Goal: Task Accomplishment & Management: Manage account settings

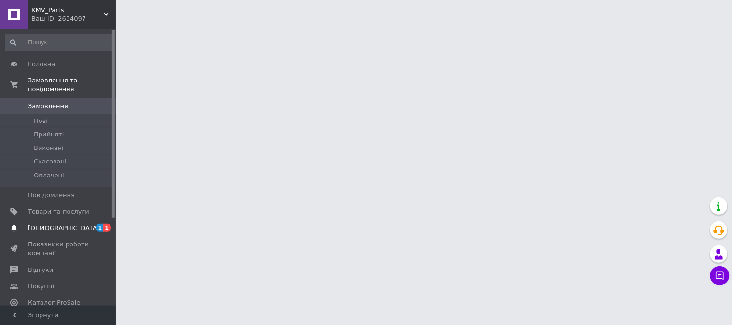
click at [49, 224] on span "[DEMOGRAPHIC_DATA]" at bounding box center [63, 228] width 71 height 9
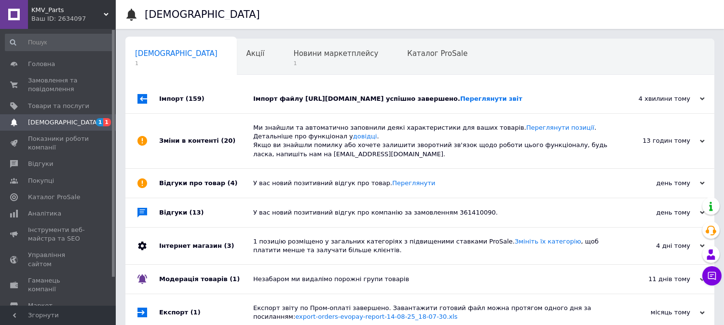
click at [296, 92] on div "Імпорт файлу [URL][DOMAIN_NAME] успішно завершено. Переглянути звіт" at bounding box center [430, 98] width 355 height 29
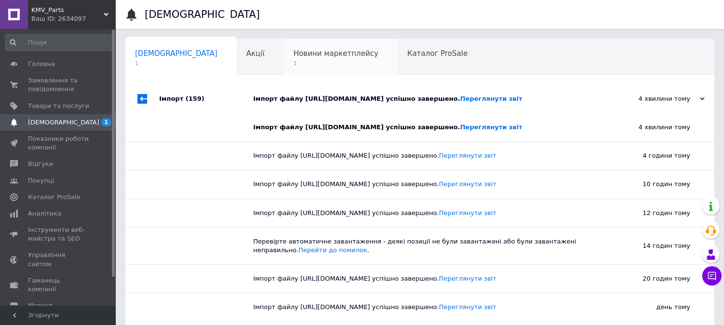
click at [293, 57] on span "Новини маркетплейсу" at bounding box center [335, 53] width 85 height 9
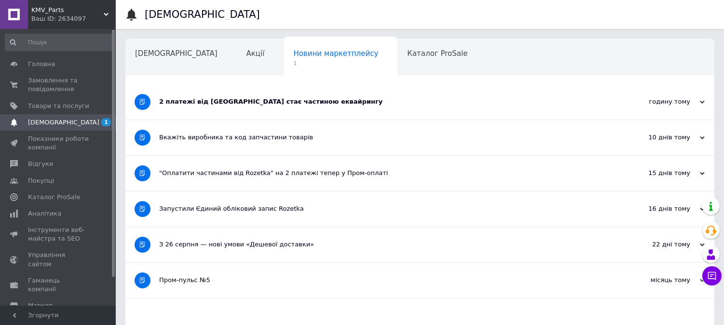
click at [278, 109] on div "2 платежі від [GEOGRAPHIC_DATA] стає частиною еквайрингу" at bounding box center [383, 101] width 449 height 35
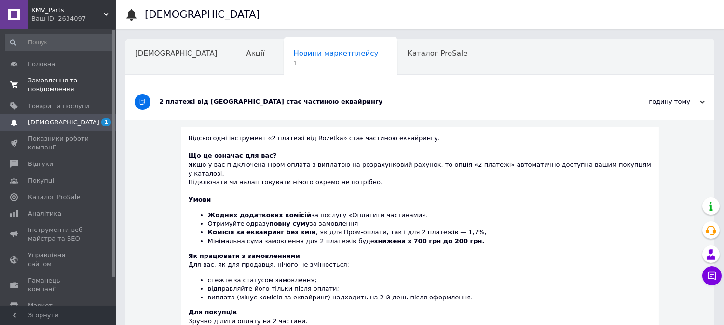
click at [54, 84] on span "Замовлення та повідомлення" at bounding box center [58, 84] width 61 height 17
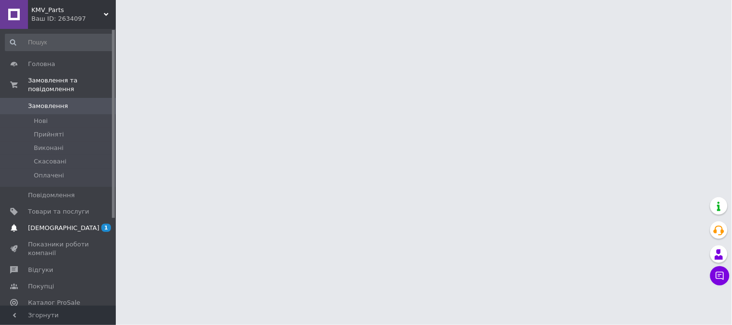
click at [60, 224] on link "[DEMOGRAPHIC_DATA] 1" at bounding box center [59, 228] width 119 height 16
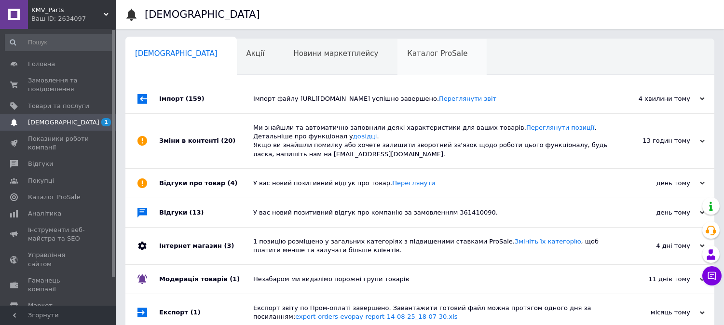
click at [398, 44] on div "Каталог ProSale 0" at bounding box center [441, 57] width 89 height 37
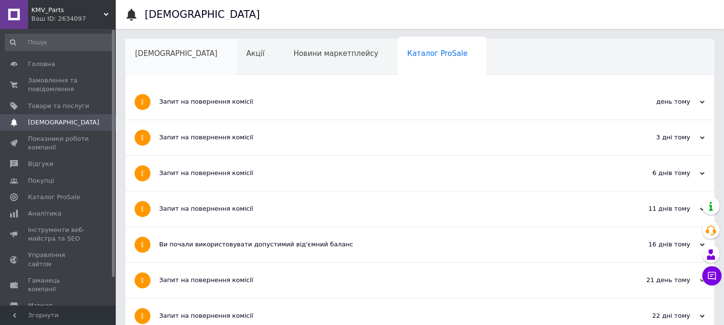
click at [161, 55] on span "[DEMOGRAPHIC_DATA]" at bounding box center [176, 53] width 82 height 9
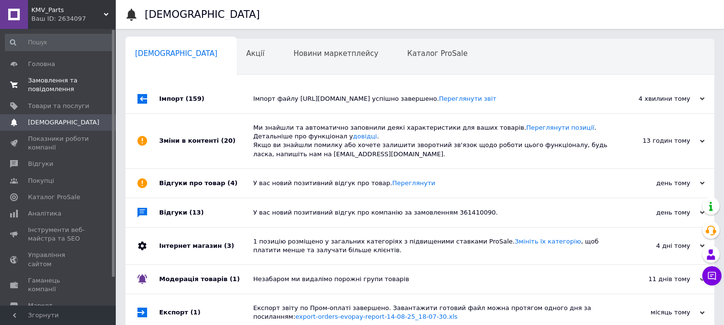
click at [54, 81] on span "Замовлення та повідомлення" at bounding box center [58, 84] width 61 height 17
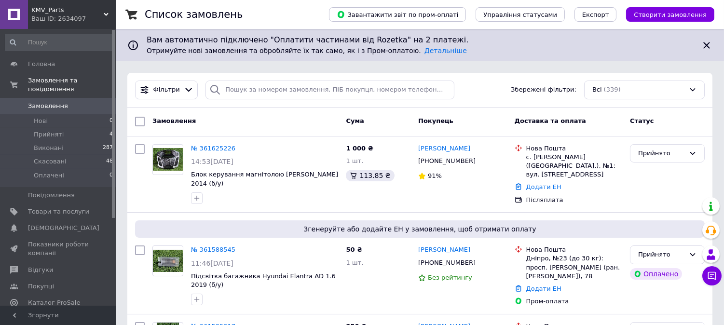
click at [213, 147] on link "№ 361625226" at bounding box center [213, 148] width 44 height 7
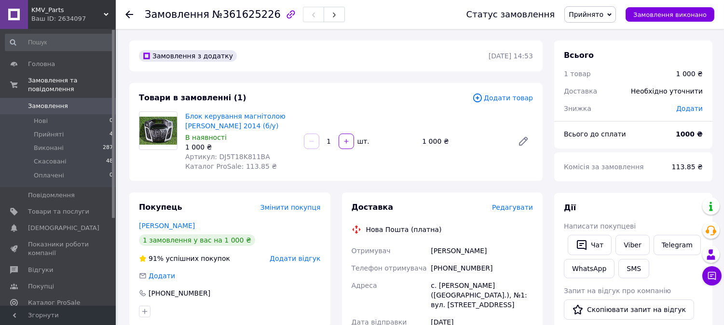
scroll to position [107, 0]
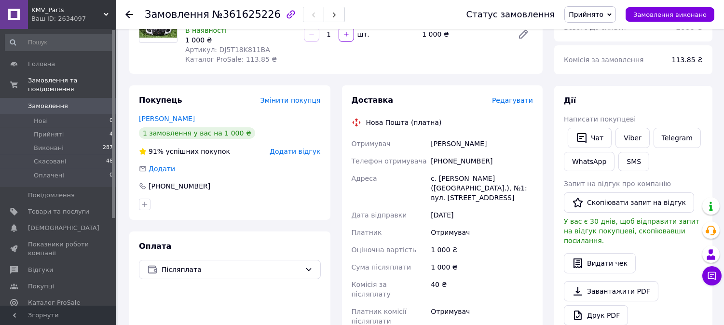
click at [465, 164] on div "[PHONE_NUMBER]" at bounding box center [482, 160] width 106 height 17
click at [466, 160] on div "[PHONE_NUMBER]" at bounding box center [482, 160] width 106 height 17
copy div "380961198467"
click at [453, 186] on div "с. [PERSON_NAME] ([GEOGRAPHIC_DATA].), №1: вул. [STREET_ADDRESS]" at bounding box center [482, 188] width 106 height 37
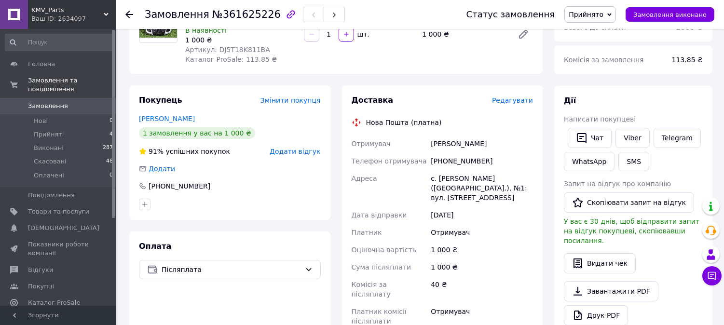
click at [459, 179] on div "с. [PERSON_NAME] ([GEOGRAPHIC_DATA].), №1: вул. [STREET_ADDRESS]" at bounding box center [482, 188] width 106 height 37
copy div "[PERSON_NAME]"
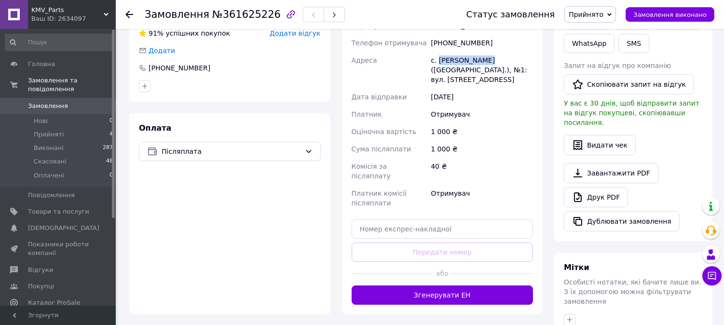
scroll to position [268, 0]
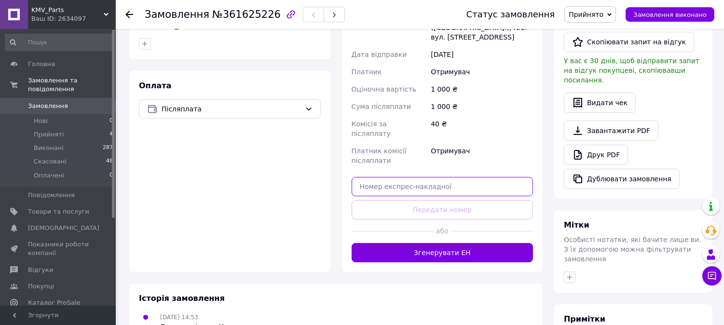
click at [421, 177] on input "text" at bounding box center [443, 186] width 182 height 19
paste input "20451247362271"
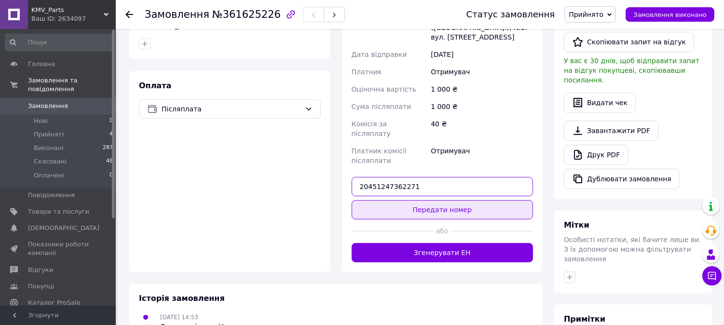
type input "20451247362271"
click at [442, 200] on button "Передати номер" at bounding box center [443, 209] width 182 height 19
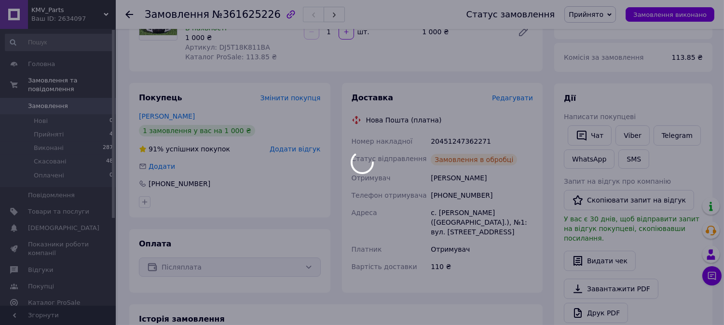
scroll to position [0, 0]
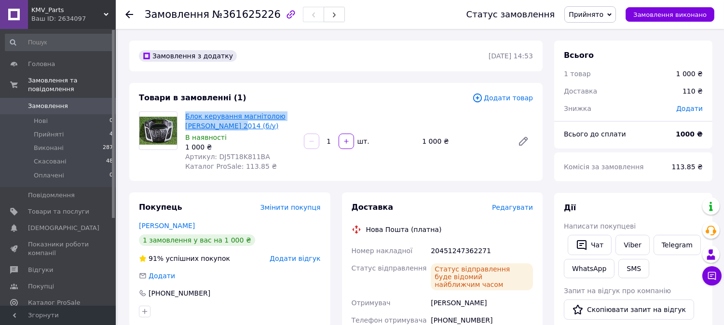
copy link "Блок керування магнітолою [PERSON_NAME] 2014"
drag, startPoint x: 182, startPoint y: 114, endPoint x: 219, endPoint y: 128, distance: 39.7
click at [219, 128] on div "Блок керування магнітолою [PERSON_NAME] 2014 (б/у) В наявності 1 000 ₴ Артикул:…" at bounding box center [240, 142] width 119 height 64
click at [232, 157] on span "Артикул: DJ5T18K811BA" at bounding box center [227, 157] width 85 height 8
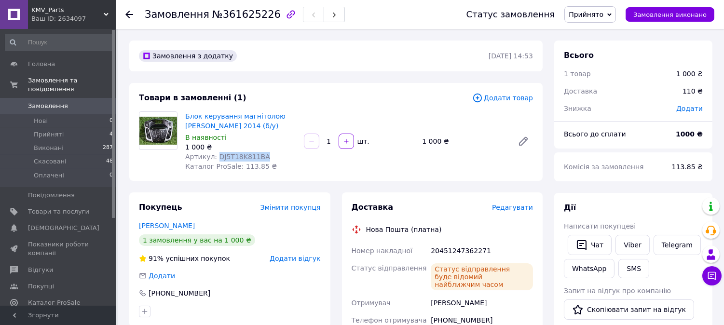
copy span "DJ5T18K811BA"
click at [232, 157] on span "Артикул: DJ5T18K811BA" at bounding box center [227, 157] width 85 height 8
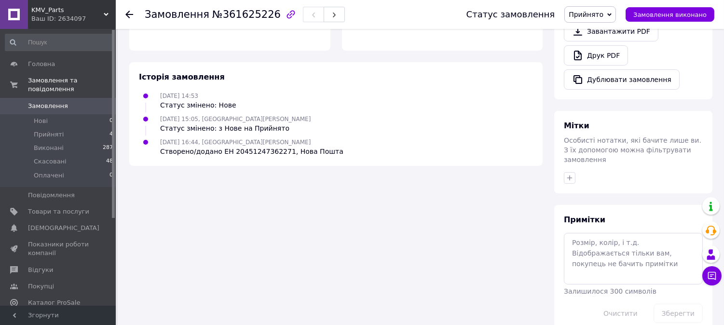
scroll to position [45, 0]
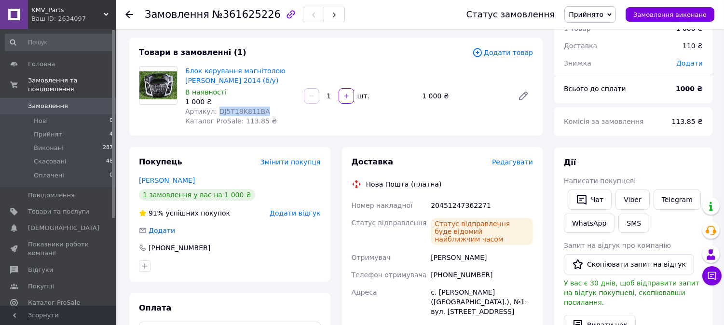
click at [597, 16] on span "Прийнято" at bounding box center [586, 15] width 35 height 8
click at [596, 29] on li "Виконано" at bounding box center [590, 34] width 51 height 14
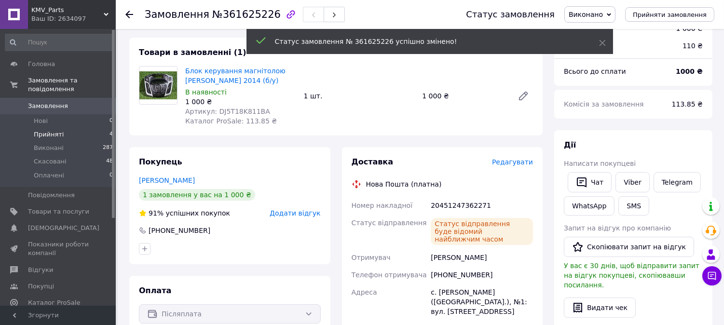
click at [46, 130] on span "Прийняті" at bounding box center [49, 134] width 30 height 9
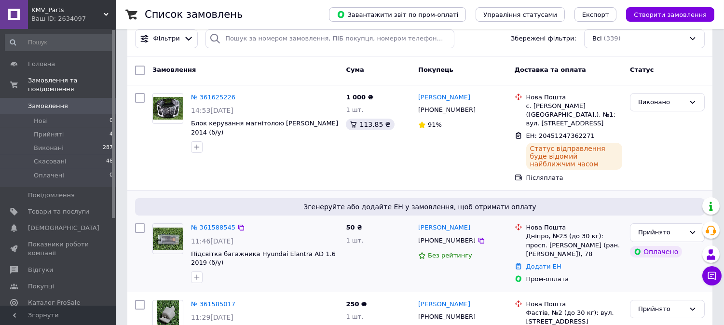
scroll to position [107, 0]
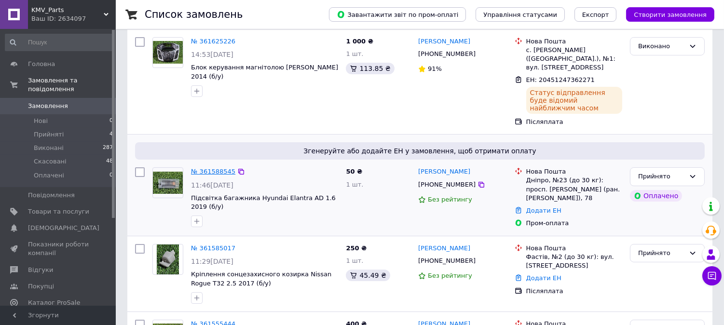
click at [214, 168] on link "№ 361588545" at bounding box center [213, 171] width 44 height 7
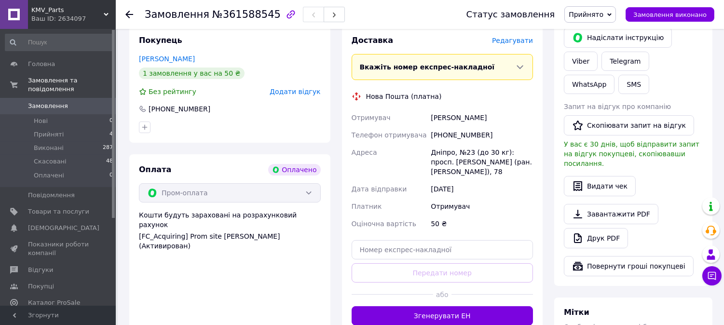
scroll to position [214, 0]
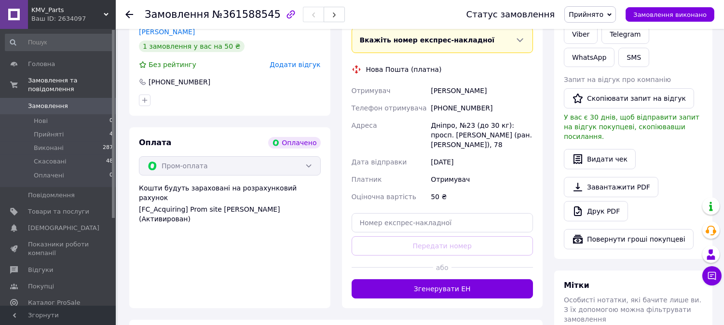
click at [471, 105] on div "[PHONE_NUMBER]" at bounding box center [482, 107] width 106 height 17
copy div "380506535826"
click at [471, 105] on div "[PHONE_NUMBER]" at bounding box center [482, 107] width 106 height 17
click at [456, 92] on div "[PERSON_NAME]" at bounding box center [482, 90] width 106 height 17
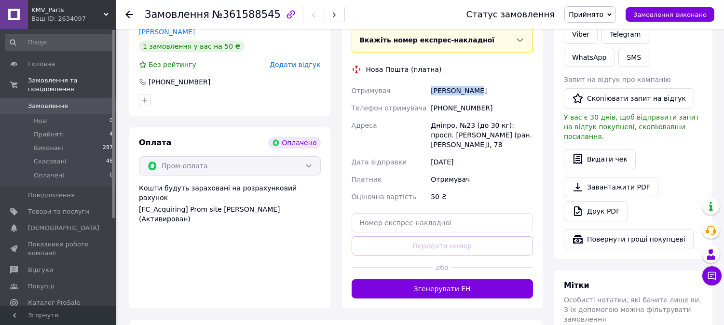
copy div "[PERSON_NAME]"
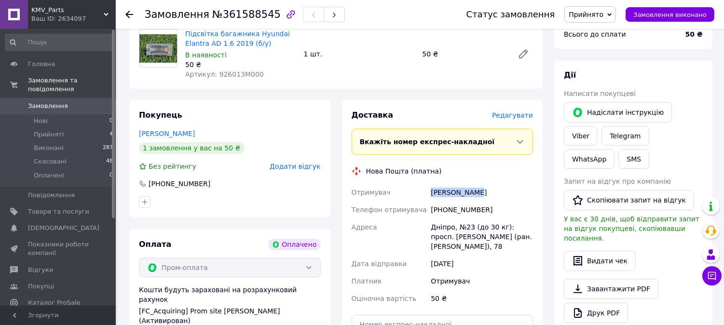
scroll to position [0, 0]
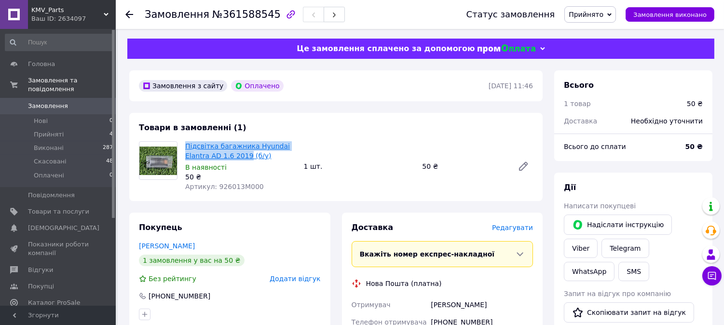
drag, startPoint x: 181, startPoint y: 143, endPoint x: 243, endPoint y: 154, distance: 62.3
click at [243, 154] on div "Підсвітка багажника Hyundai Elantra AD 1.6 2019 (б/у) В наявності 50 ₴ Артикул:…" at bounding box center [240, 166] width 119 height 54
copy link "Підсвітка багажника Hyundai Elantra AD 1.6 2019"
click at [229, 185] on span "Артикул: 926013M000" at bounding box center [224, 187] width 79 height 8
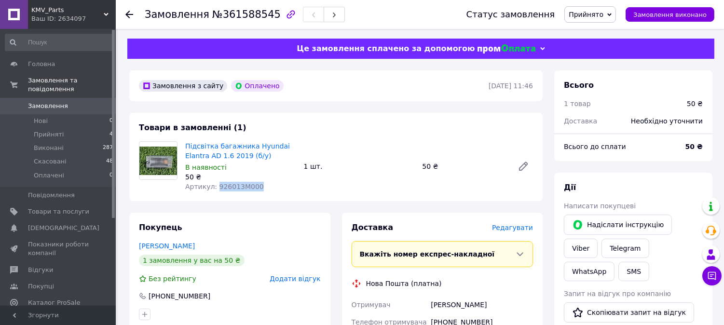
copy span "926013M000"
click at [229, 185] on span "Артикул: 926013M000" at bounding box center [224, 187] width 79 height 8
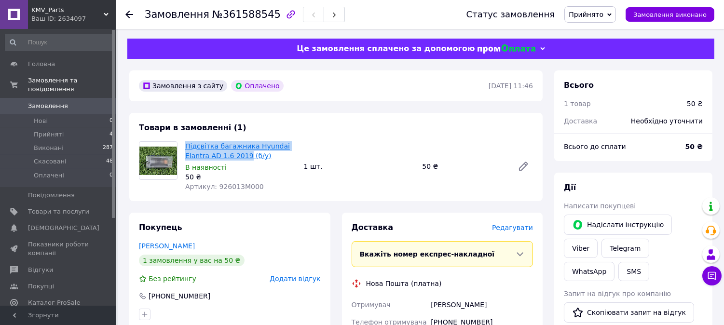
copy link "Підсвітка багажника Hyundai Elantra AD 1.6 2019"
drag, startPoint x: 185, startPoint y: 145, endPoint x: 243, endPoint y: 157, distance: 59.7
click at [243, 157] on div "Підсвітка багажника Hyundai Elantra AD 1.6 2019 (б/у) В наявності 50 ₴ Артикул:…" at bounding box center [240, 166] width 119 height 54
click at [226, 192] on div "Артикул: 926013M000" at bounding box center [240, 187] width 111 height 10
click at [228, 189] on span "Артикул: 926013M000" at bounding box center [224, 187] width 79 height 8
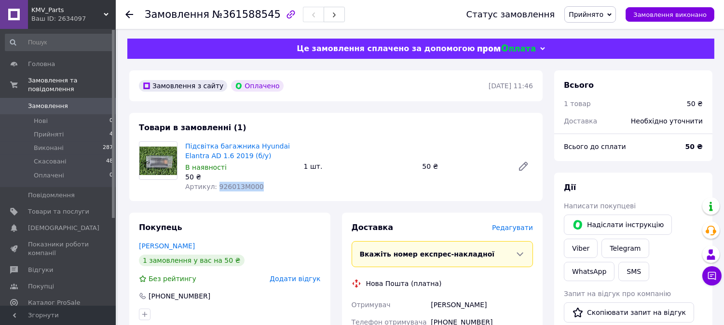
click at [228, 189] on span "Артикул: 926013M000" at bounding box center [224, 187] width 79 height 8
copy span "926013M000"
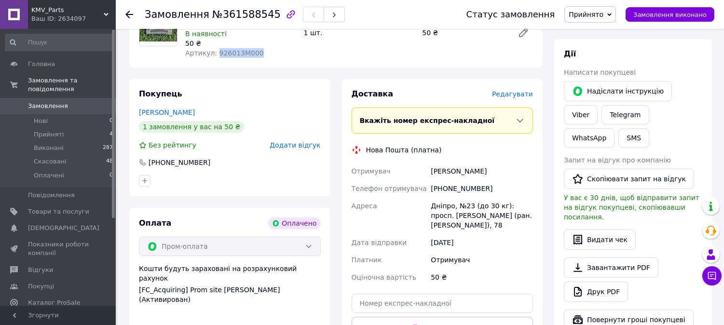
scroll to position [214, 0]
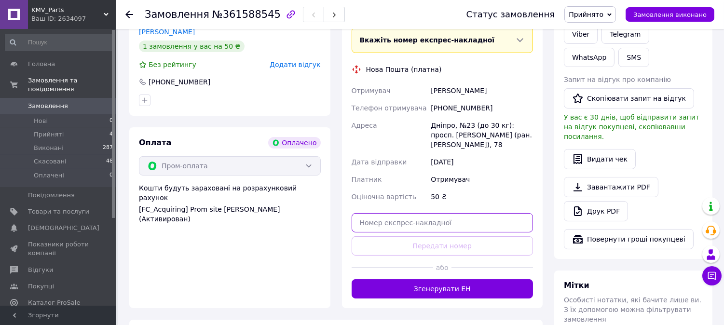
click at [413, 222] on input "text" at bounding box center [443, 222] width 182 height 19
paste input "20451247364183"
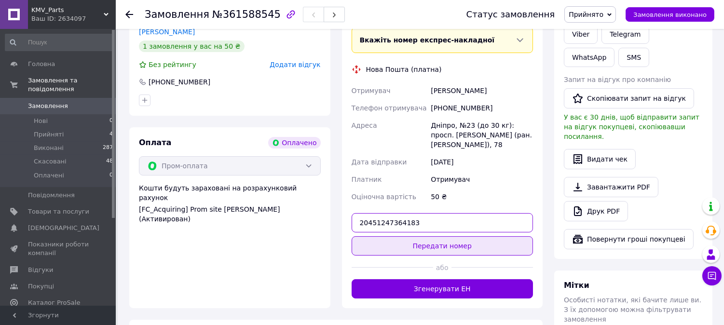
type input "20451247364183"
click at [425, 244] on button "Передати номер" at bounding box center [443, 245] width 182 height 19
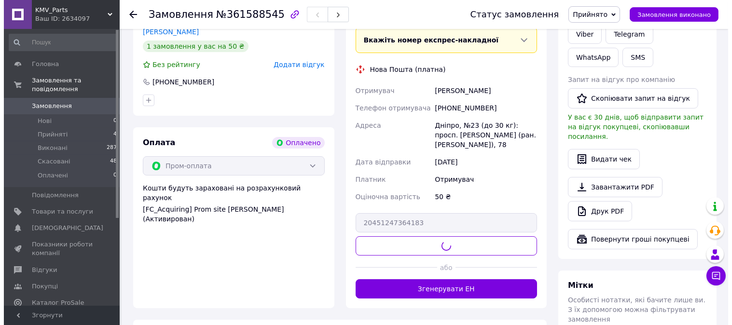
scroll to position [0, 0]
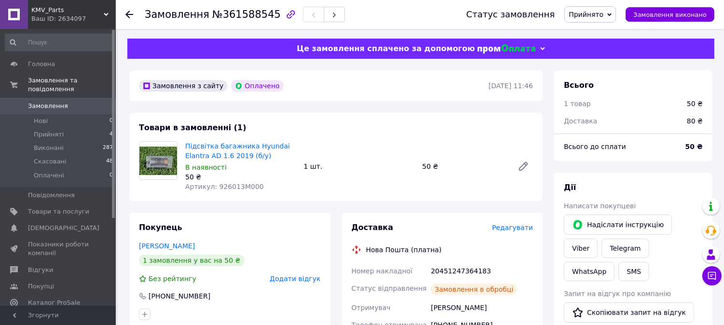
click at [593, 11] on span "Прийнято" at bounding box center [586, 15] width 35 height 8
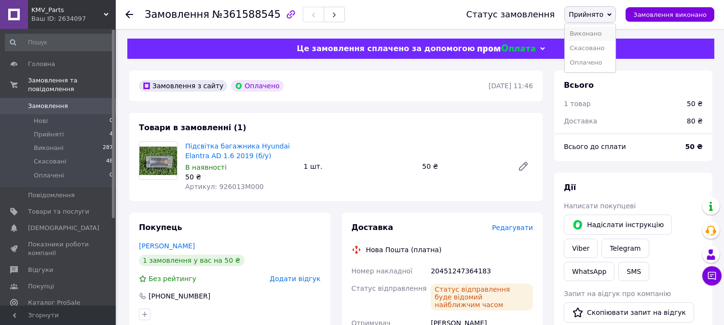
click at [593, 36] on li "Виконано" at bounding box center [590, 34] width 51 height 14
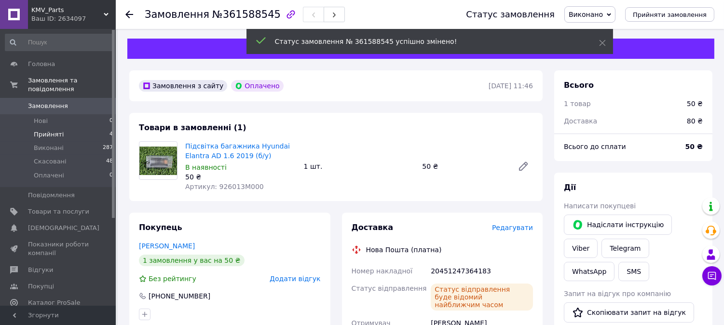
click at [58, 130] on span "Прийняті" at bounding box center [49, 134] width 30 height 9
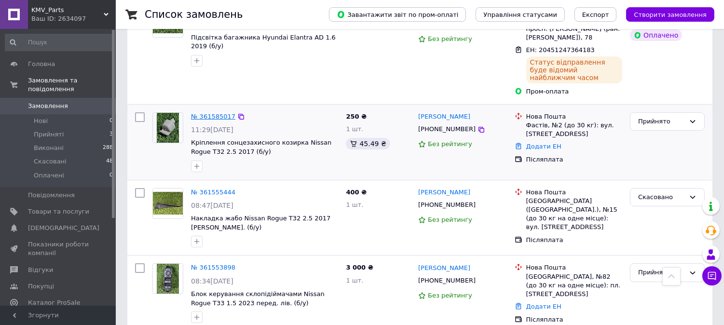
click at [215, 113] on link "№ 361585017" at bounding box center [213, 116] width 44 height 7
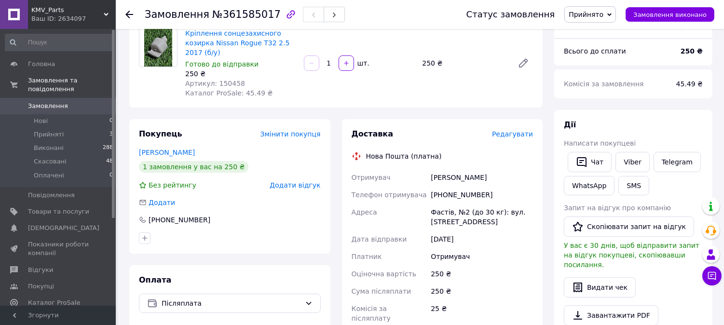
scroll to position [107, 0]
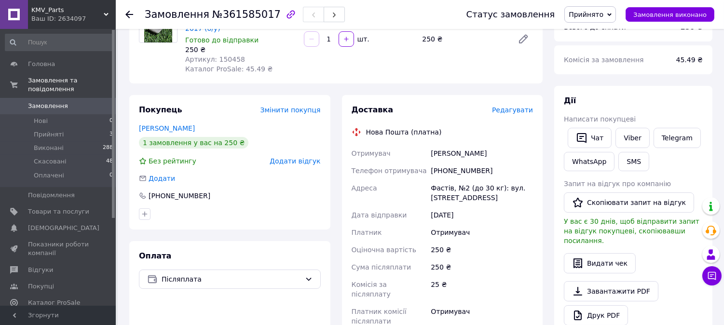
click at [468, 162] on div "[PHONE_NUMBER]" at bounding box center [482, 170] width 106 height 17
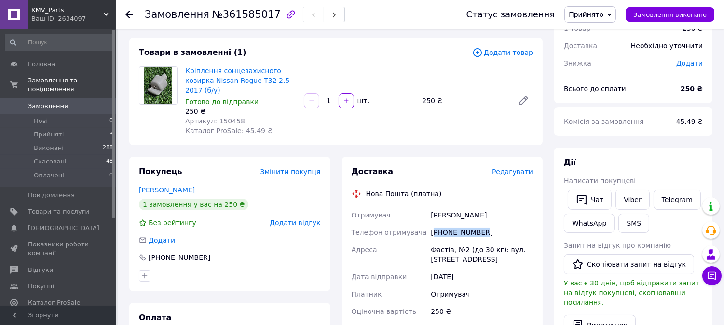
scroll to position [0, 0]
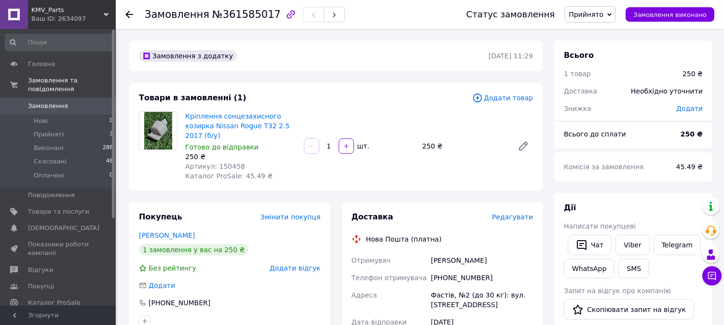
click at [444, 252] on div "[PERSON_NAME]" at bounding box center [482, 260] width 106 height 17
drag, startPoint x: 184, startPoint y: 115, endPoint x: 264, endPoint y: 124, distance: 80.7
click at [264, 124] on div "Кріплення сонцезахисного козирка Nissan Rogue T32 2.5 2017 (б/у) Готово до відп…" at bounding box center [240, 146] width 119 height 73
click at [227, 163] on span "Артикул: 150458" at bounding box center [215, 167] width 60 height 8
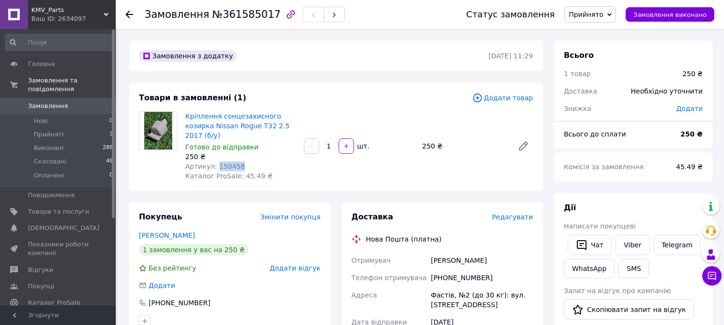
click at [227, 163] on span "Артикул: 150458" at bounding box center [215, 167] width 60 height 8
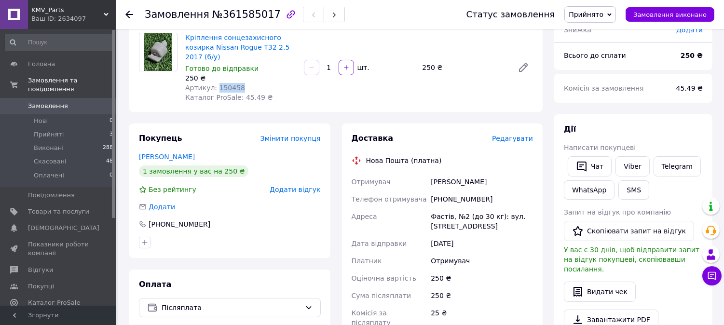
scroll to position [214, 0]
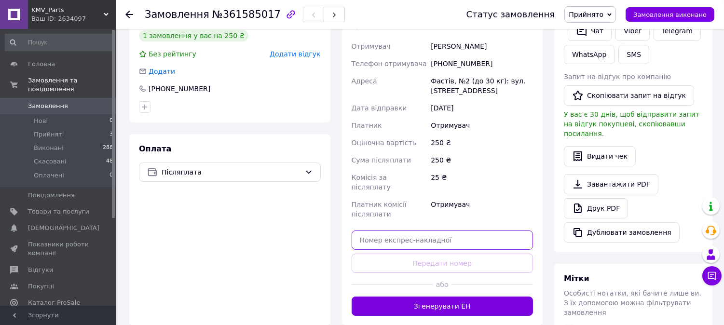
click at [421, 231] on input "text" at bounding box center [443, 240] width 182 height 19
paste input "20451247366394"
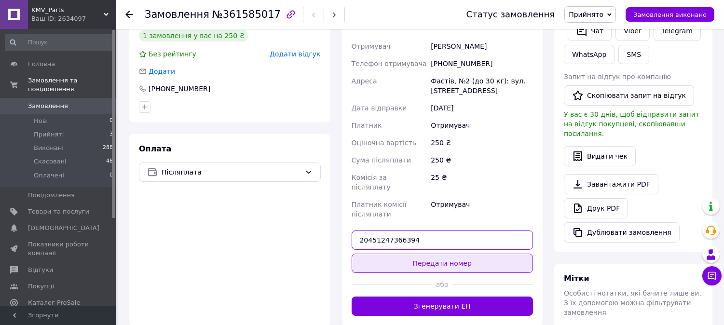
type input "20451247366394"
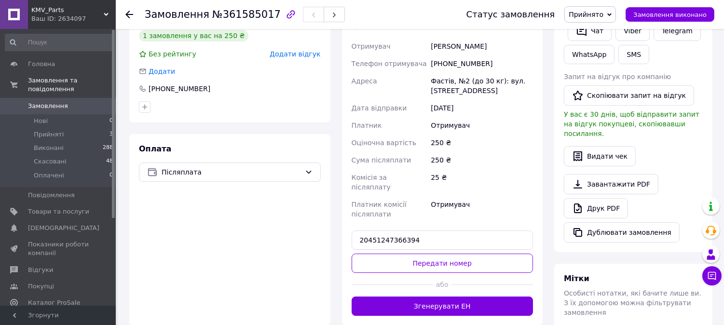
click at [436, 254] on button "Передати номер" at bounding box center [443, 263] width 182 height 19
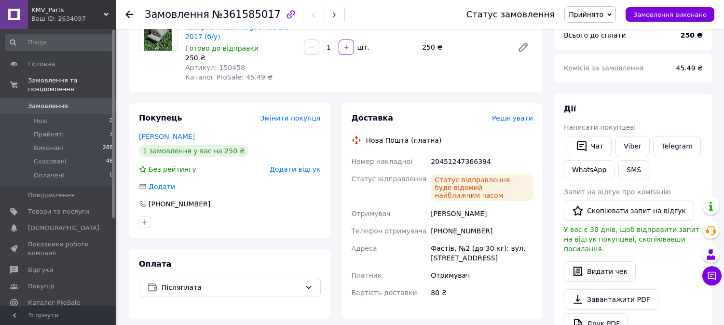
scroll to position [0, 0]
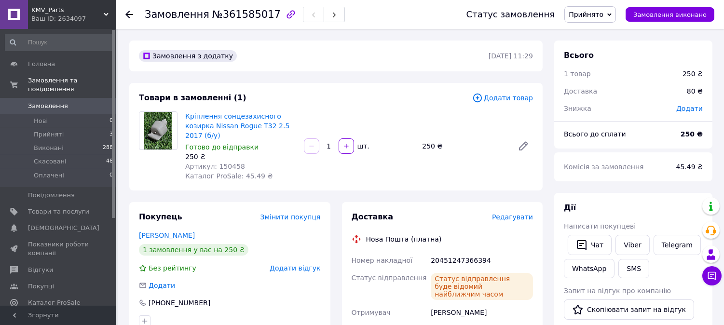
click at [603, 15] on span "Прийнято" at bounding box center [586, 15] width 35 height 8
click at [599, 39] on li "Виконано" at bounding box center [590, 34] width 51 height 14
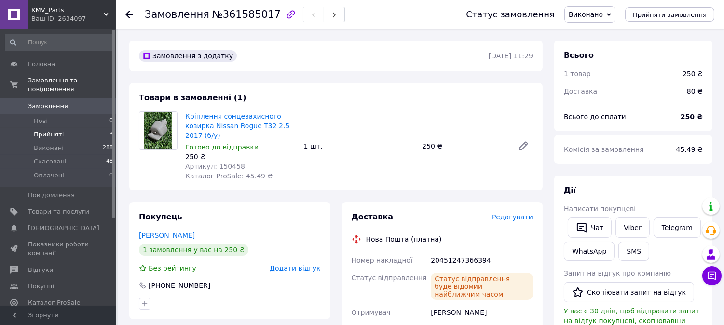
click at [63, 128] on li "Прийняті 3" at bounding box center [59, 135] width 119 height 14
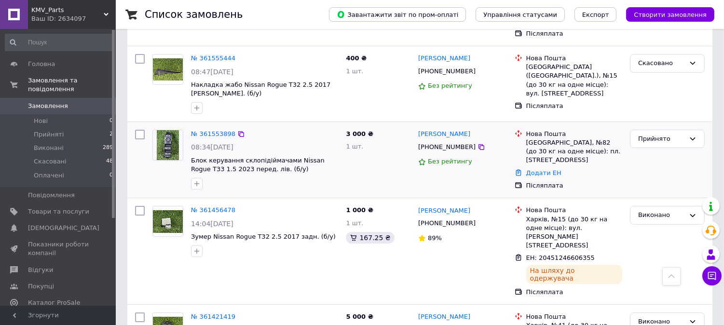
scroll to position [428, 0]
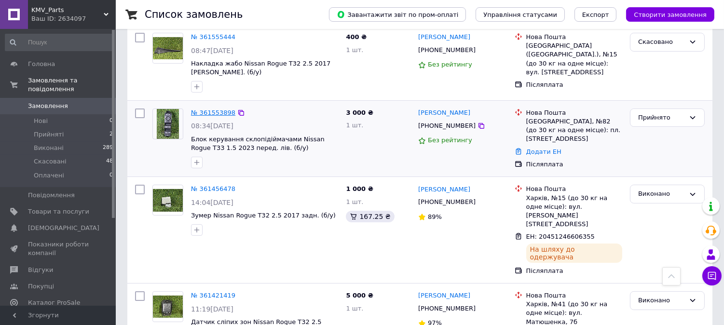
click at [203, 109] on link "№ 361553898" at bounding box center [213, 112] width 44 height 7
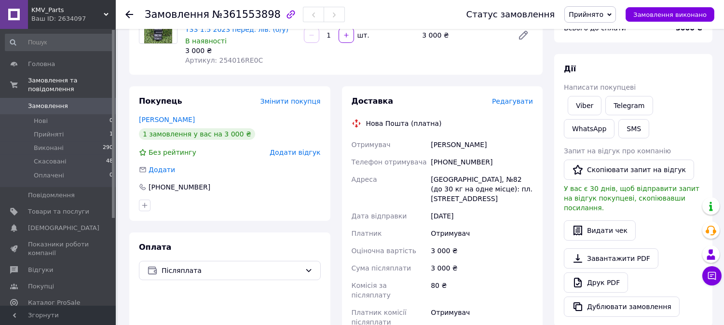
scroll to position [107, 0]
click at [462, 161] on div "[PHONE_NUMBER]" at bounding box center [482, 160] width 106 height 17
click at [440, 146] on div "[PERSON_NAME]" at bounding box center [482, 143] width 106 height 17
click at [440, 145] on div "[PERSON_NAME]" at bounding box center [482, 143] width 106 height 17
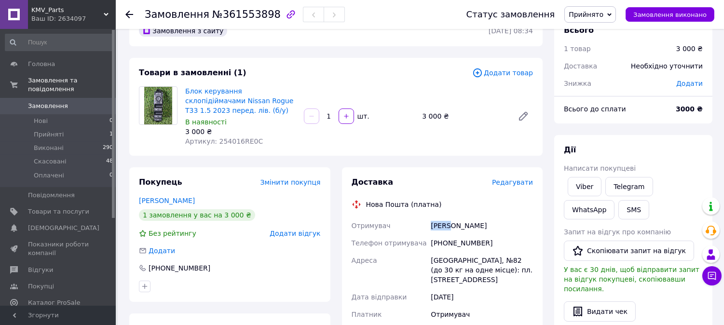
scroll to position [0, 0]
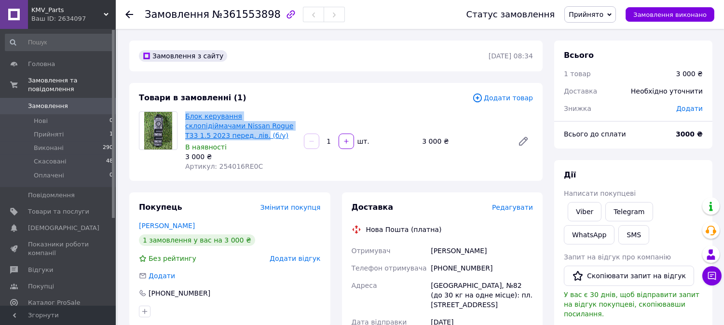
drag, startPoint x: 181, startPoint y: 111, endPoint x: 195, endPoint y: 137, distance: 28.9
click at [195, 137] on div "Блок керування склопідіймачами Nissan Rogue T33 1.5 2023 перед. лів. (б/у) В на…" at bounding box center [240, 142] width 119 height 64
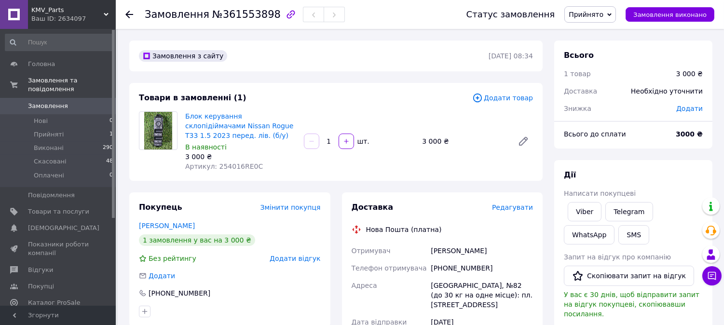
click at [228, 163] on span "Артикул: 254016RE0C" at bounding box center [224, 167] width 78 height 8
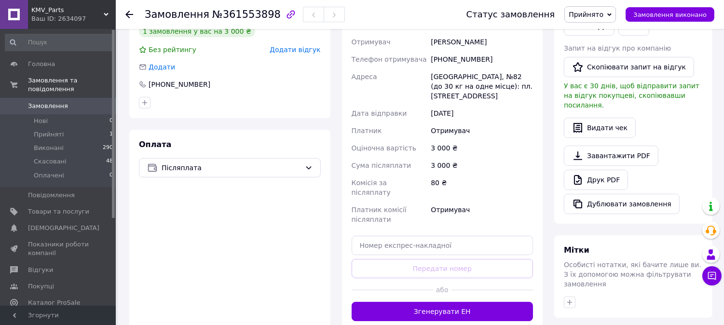
scroll to position [268, 0]
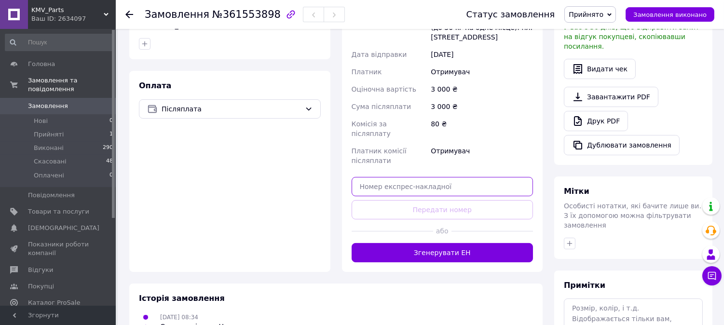
click at [418, 177] on input "text" at bounding box center [443, 186] width 182 height 19
paste input "20451247368858"
type input "20451247368858"
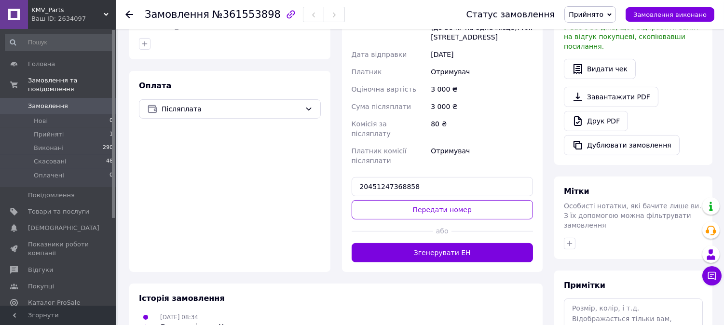
click at [420, 223] on div at bounding box center [393, 231] width 82 height 24
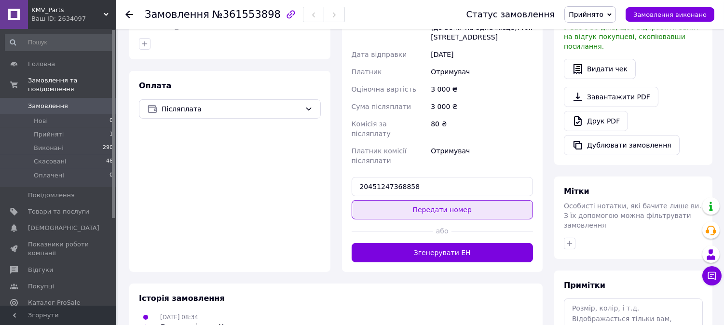
click at [426, 200] on button "Передати номер" at bounding box center [443, 209] width 182 height 19
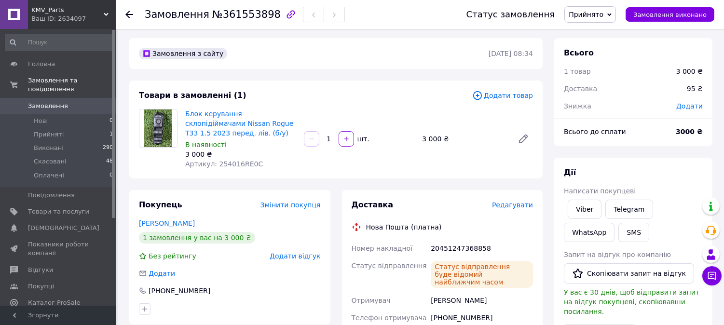
scroll to position [0, 0]
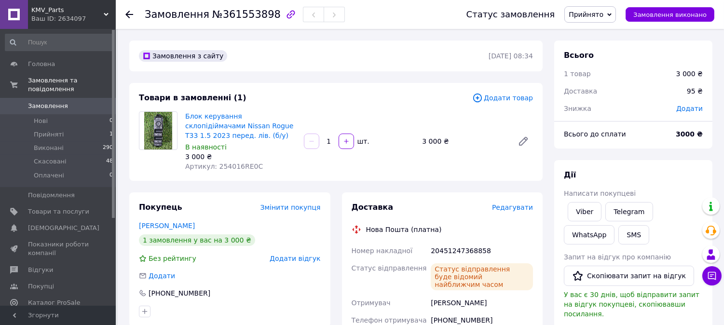
click at [597, 15] on span "Прийнято" at bounding box center [586, 15] width 35 height 8
click at [592, 30] on li "Виконано" at bounding box center [590, 34] width 51 height 14
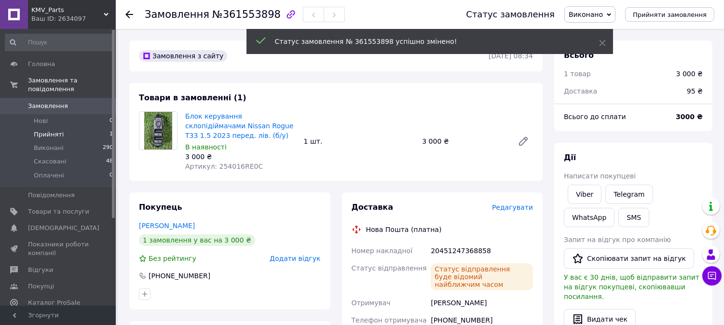
click at [47, 130] on span "Прийняті" at bounding box center [49, 134] width 30 height 9
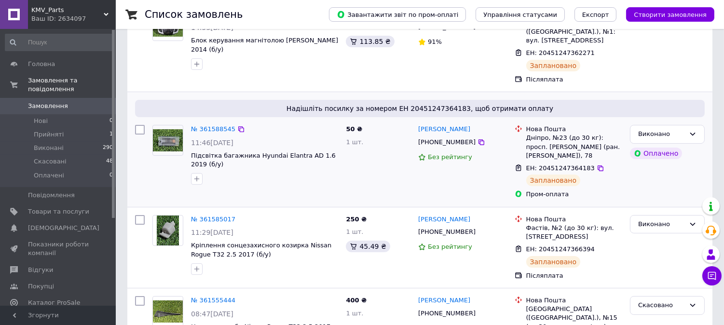
scroll to position [107, 0]
